Goal: Information Seeking & Learning: Learn about a topic

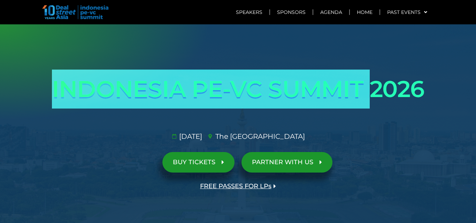
drag, startPoint x: 94, startPoint y: 94, endPoint x: 367, endPoint y: 93, distance: 273.0
click at [367, 93] on h1 "INDONESIA PE-VC SUMMIT 2026" at bounding box center [238, 89] width 390 height 39
copy h1 "INDONESIA PE-VC SUMMIT"
drag, startPoint x: 178, startPoint y: 136, endPoint x: 216, endPoint y: 139, distance: 38.0
click at [202, 139] on span "[DATE]​" at bounding box center [189, 136] width 25 height 10
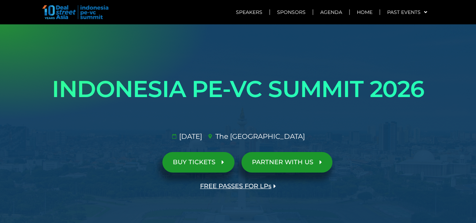
click at [218, 140] on ul "[DATE]​ The [GEOGRAPHIC_DATA]​" at bounding box center [237, 136] width 395 height 10
drag, startPoint x: 217, startPoint y: 135, endPoint x: 169, endPoint y: 136, distance: 47.7
click at [171, 136] on li "[DATE]​" at bounding box center [186, 136] width 31 height 10
copy li "[DATE]"
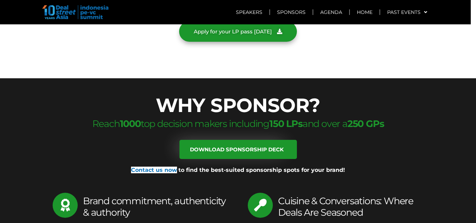
scroll to position [3099, 0]
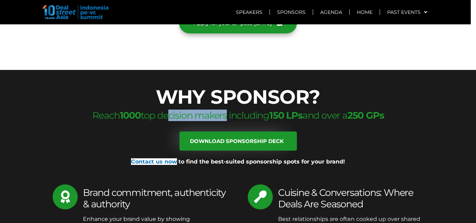
drag, startPoint x: 159, startPoint y: 56, endPoint x: 220, endPoint y: 57, distance: 60.9
click at [220, 110] on span "Reach 1000 top decision makers including 150 LPs and over a 250 GPs" at bounding box center [237, 115] width 291 height 11
click at [173, 110] on div "Reach 1000 top decision makers including 150 LPs and over a 250 GPs" at bounding box center [238, 121] width 390 height 22
drag, startPoint x: 154, startPoint y: 55, endPoint x: 224, endPoint y: 56, distance: 69.6
click at [224, 110] on span "Reach 1000 top decision makers including 150 LPs and over a 250 GPs" at bounding box center [237, 115] width 291 height 11
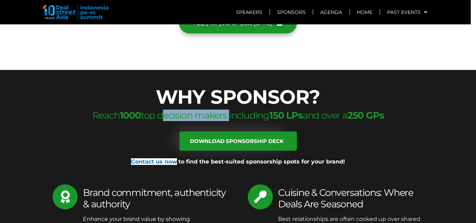
copy span "decision makers"
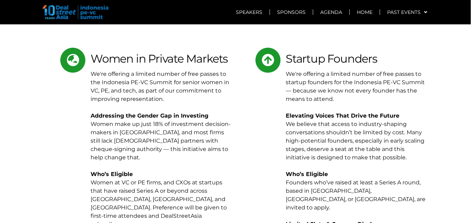
scroll to position [3482, 0]
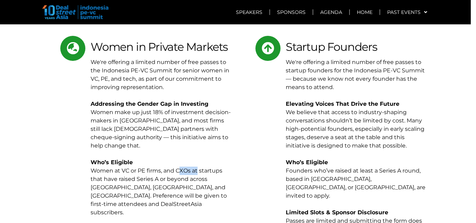
drag, startPoint x: 172, startPoint y: 104, endPoint x: 189, endPoint y: 105, distance: 17.1
click at [189, 105] on p "We're offering a limited number of free passes to the Indonesia PE-VC Summit fo…" at bounding box center [162, 162] width 142 height 209
copy p "CXOs"
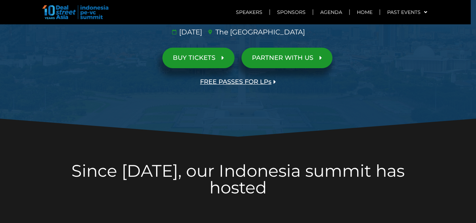
scroll to position [0, 0]
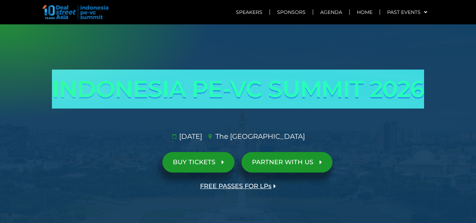
drag, startPoint x: 383, startPoint y: 77, endPoint x: 417, endPoint y: 84, distance: 34.6
click at [417, 84] on div "INDONESIA PE-VC SUMMIT 2026 Opportunities & risks amidst reset in SE Asia's anc…" at bounding box center [237, 133] width 397 height 134
copy h1 "INDONESIA PE-VC SUMMIT 2026"
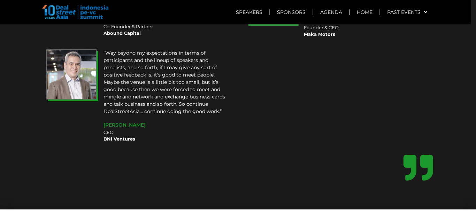
scroll to position [5839, 0]
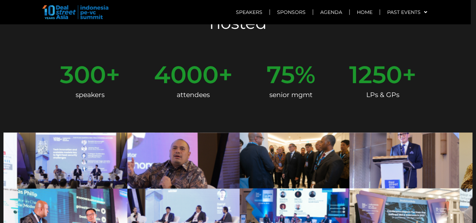
scroll to position [279, 0]
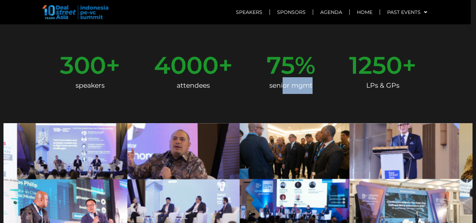
drag, startPoint x: 299, startPoint y: 74, endPoint x: 311, endPoint y: 75, distance: 11.6
click at [311, 77] on div "senior mgmt" at bounding box center [290, 85] width 49 height 17
click at [285, 96] on div at bounding box center [237, 115] width 397 height 38
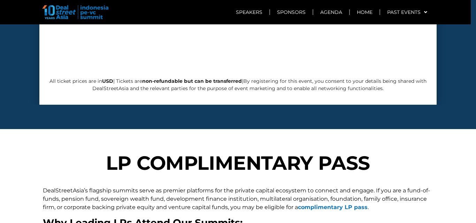
scroll to position [2716, 0]
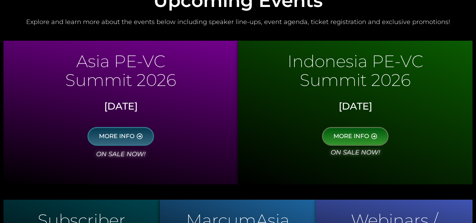
scroll to position [383, 0]
